Goal: Task Accomplishment & Management: Complete application form

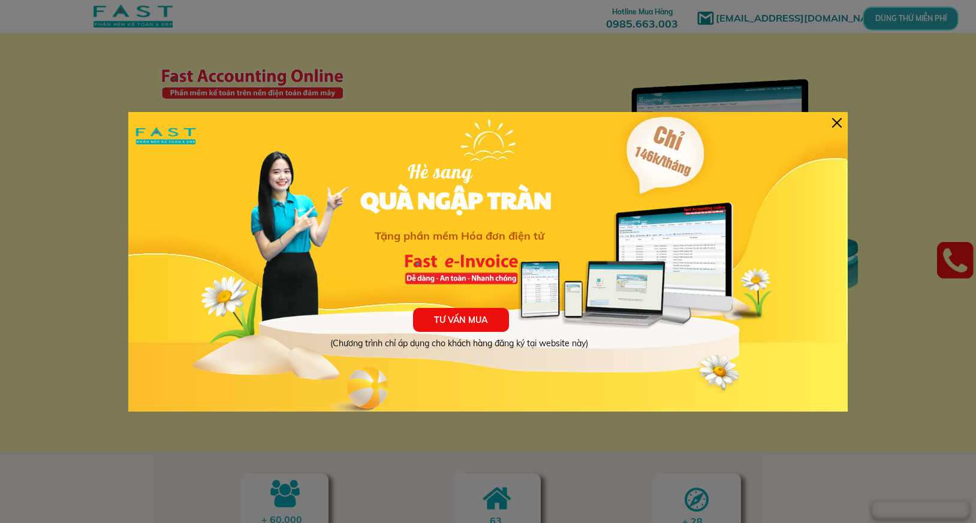
click at [837, 123] on div at bounding box center [837, 123] width 10 height 10
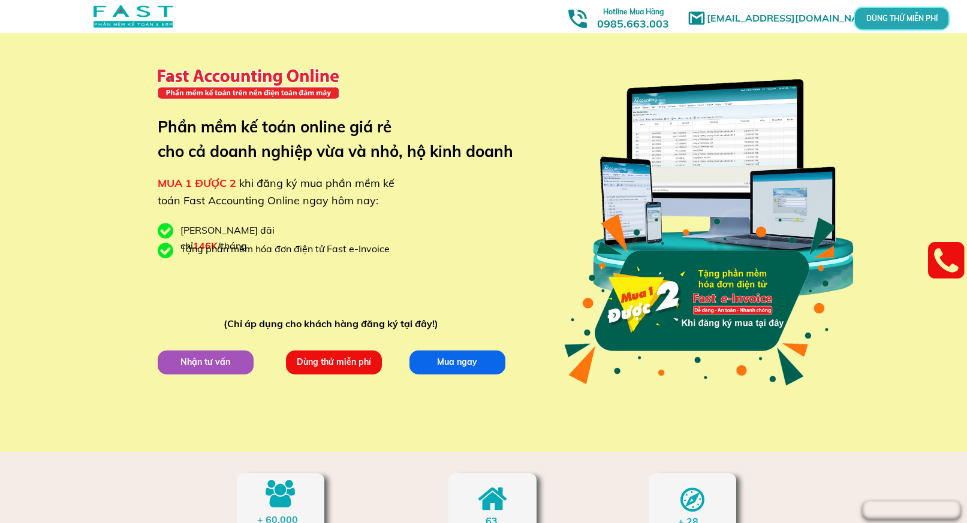
click at [214, 363] on p "Nhận tư vấn" at bounding box center [205, 362] width 96 height 24
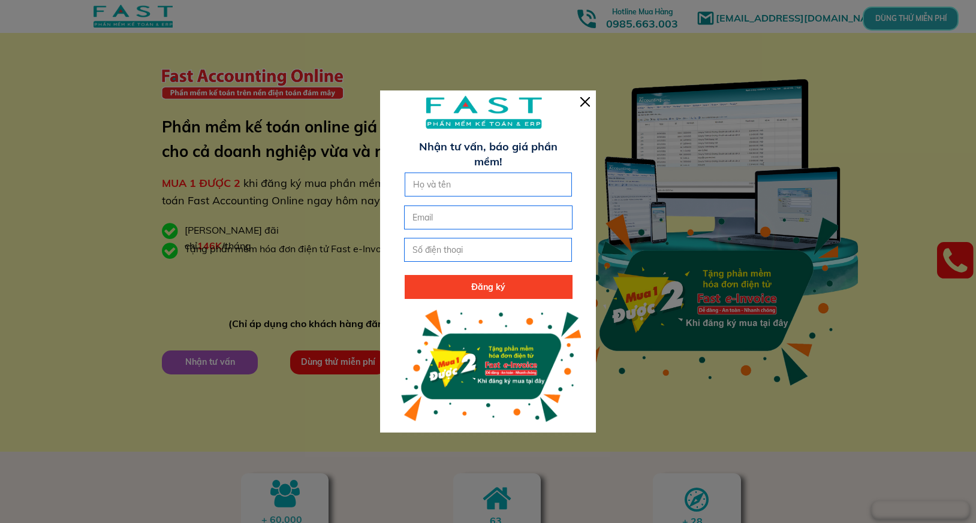
click at [480, 184] on input "text" at bounding box center [488, 184] width 157 height 23
type input "Giang"
click at [445, 216] on input "email" at bounding box center [487, 217] width 157 height 23
type input "[EMAIL_ADDRESS][DOMAIN_NAME]"
click at [502, 257] on input "tel" at bounding box center [487, 250] width 157 height 23
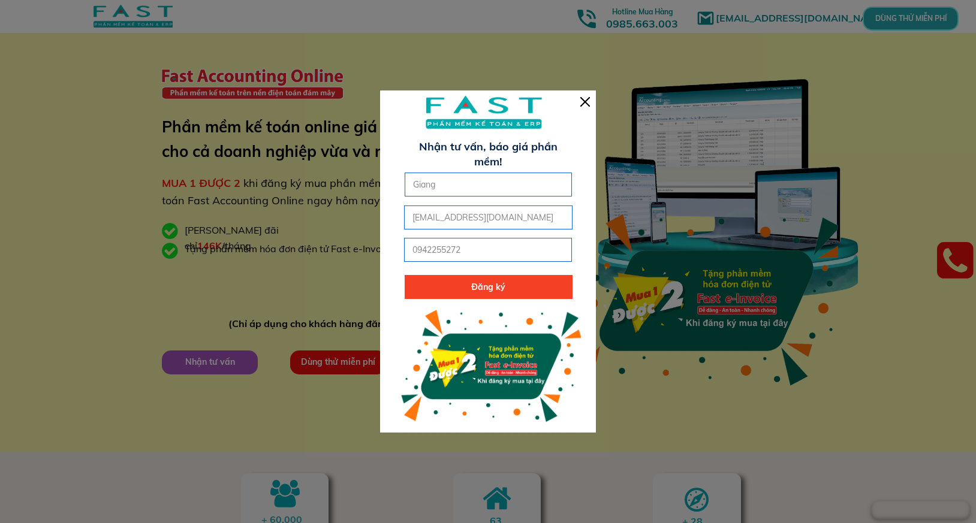
type input "0942255272"
click at [503, 293] on p "Đăng ký" at bounding box center [489, 287] width 168 height 24
